Goal: Transaction & Acquisition: Obtain resource

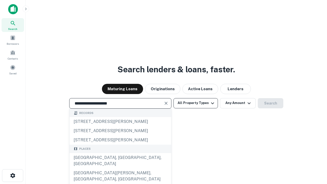
click at [120, 169] on div "Santa Monica, CA, USA" at bounding box center [121, 160] width 102 height 15
click at [196, 103] on button "All Property Types" at bounding box center [196, 103] width 45 height 10
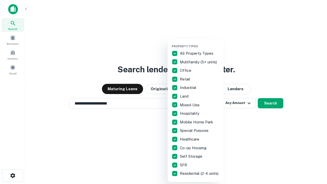
type input "**********"
click at [200, 43] on button "button" at bounding box center [200, 43] width 56 height 0
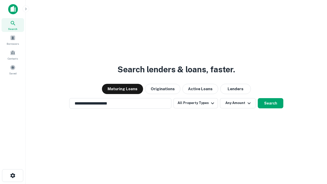
scroll to position [8, 0]
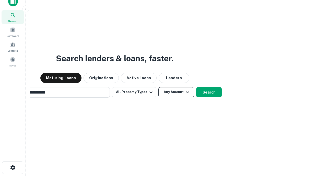
click at [159, 87] on button "Any Amount" at bounding box center [177, 92] width 36 height 10
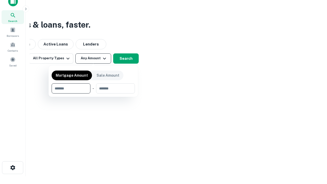
scroll to position [8, 0]
type input "*******"
click at [93, 94] on button "button" at bounding box center [93, 94] width 83 height 0
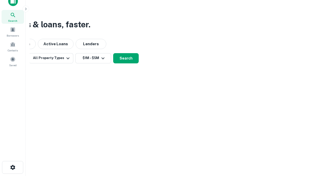
scroll to position [8, 0]
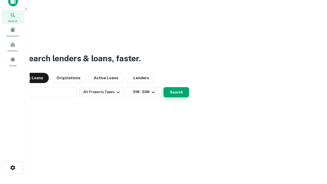
click at [164, 87] on button "Search" at bounding box center [177, 92] width 26 height 10
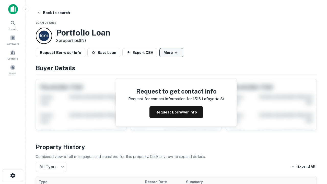
click at [171, 53] on button "More" at bounding box center [172, 52] width 24 height 9
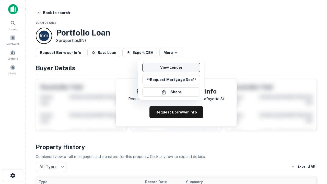
click at [171, 68] on link "View Lender" at bounding box center [171, 67] width 58 height 9
